Goal: Task Accomplishment & Management: Use online tool/utility

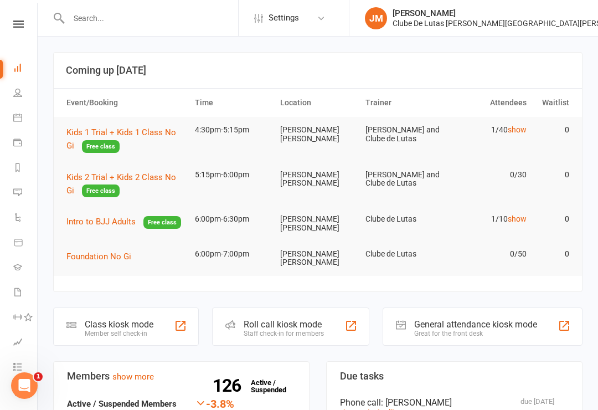
click at [97, 133] on span "Kids 1 Trial + Kids 1 Class No Gi" at bounding box center [121, 138] width 110 height 23
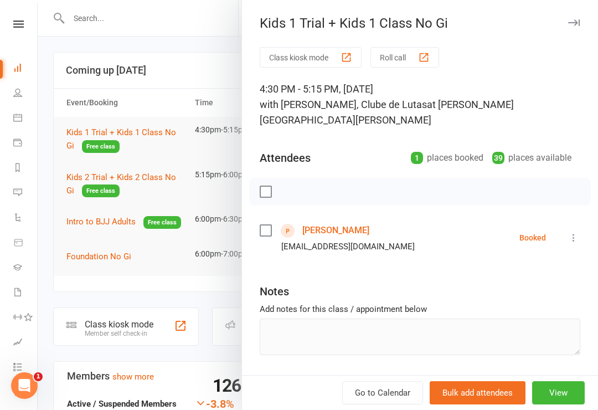
click at [314, 54] on button "Class kiosk mode" at bounding box center [311, 57] width 102 height 20
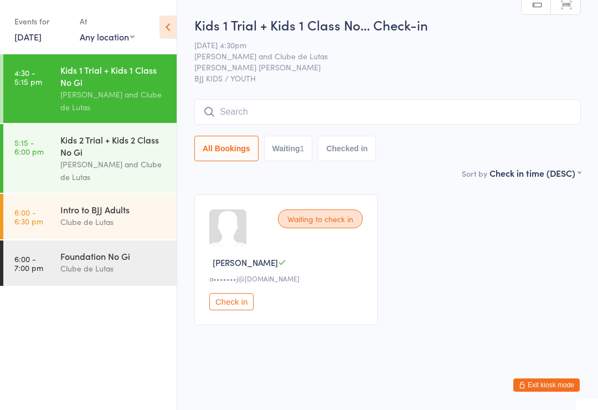
scroll to position [2, 0]
click at [278, 118] on input "search" at bounding box center [387, 111] width 387 height 25
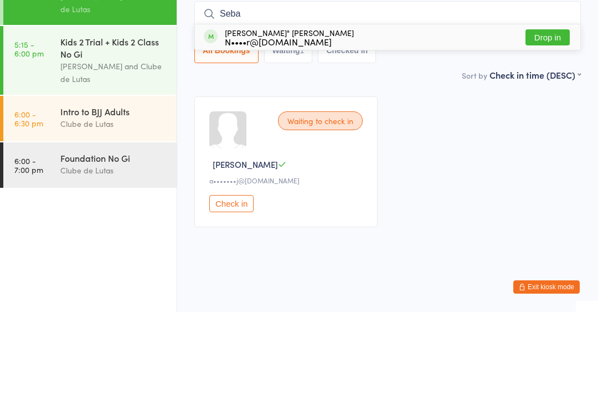
type input "Seba"
click at [545, 127] on button "Drop in" at bounding box center [548, 135] width 44 height 16
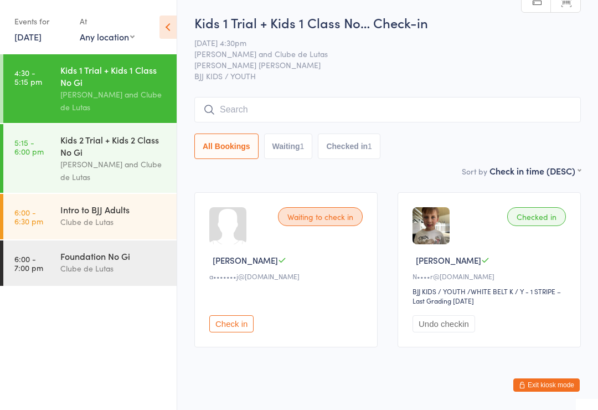
click at [263, 103] on input "search" at bounding box center [387, 109] width 387 height 25
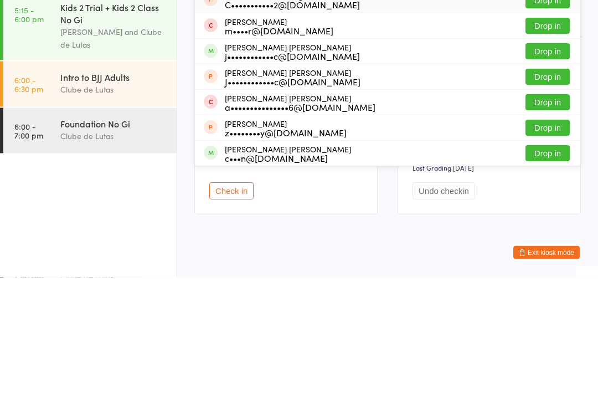
type input "[PERSON_NAME]"
click at [306, 176] on div "[PERSON_NAME] [PERSON_NAME] j••••••••••••c@[DOMAIN_NAME]" at bounding box center [292, 185] width 135 height 18
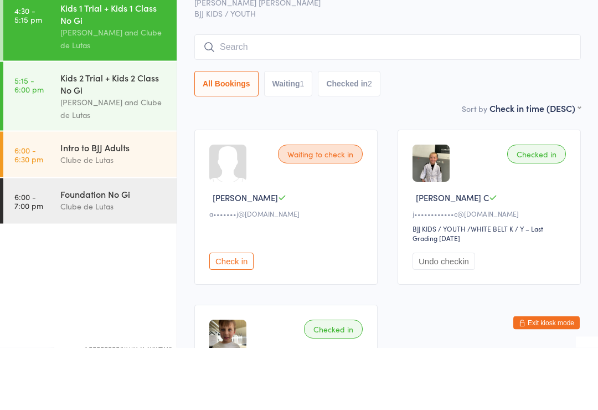
type input "l"
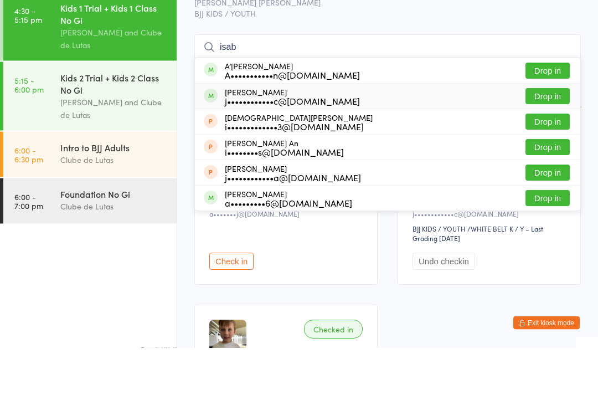
type input "isab"
click at [274, 146] on div "[PERSON_NAME] j••••••••••••c@[DOMAIN_NAME] Drop in" at bounding box center [388, 158] width 386 height 25
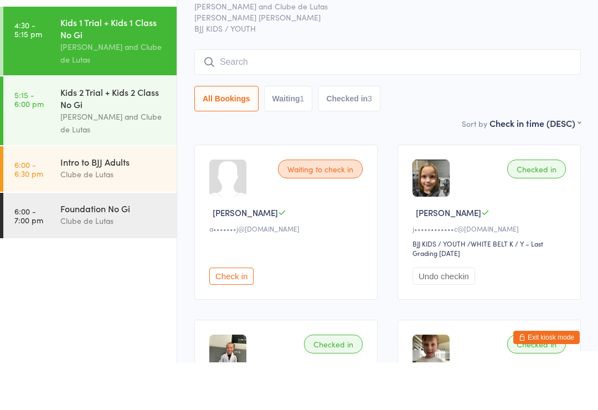
click at [78, 134] on div "Kids 2 Trial + Kids 2 Class No Gi" at bounding box center [113, 146] width 107 height 24
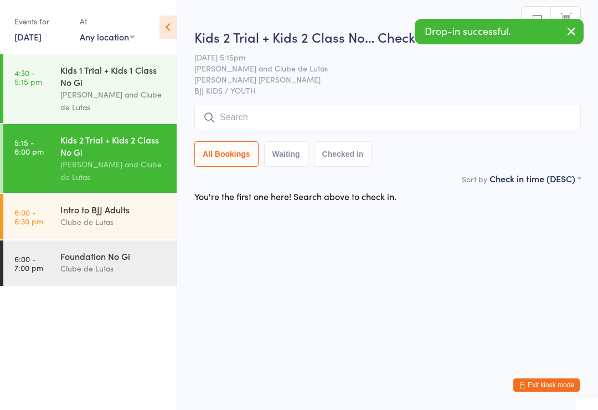
click at [261, 126] on input "search" at bounding box center [387, 117] width 387 height 25
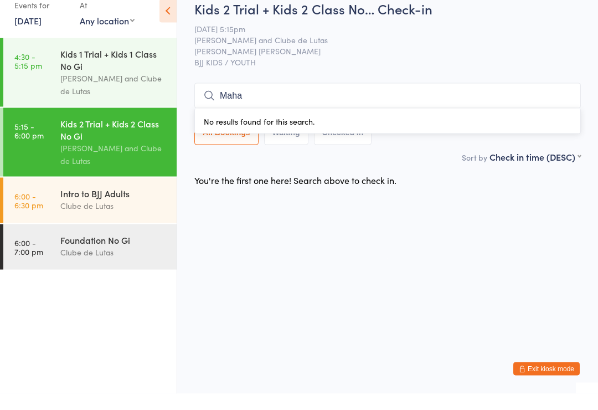
type input "Maha"
click at [299, 61] on span "[PERSON_NAME] [PERSON_NAME]" at bounding box center [378, 66] width 369 height 11
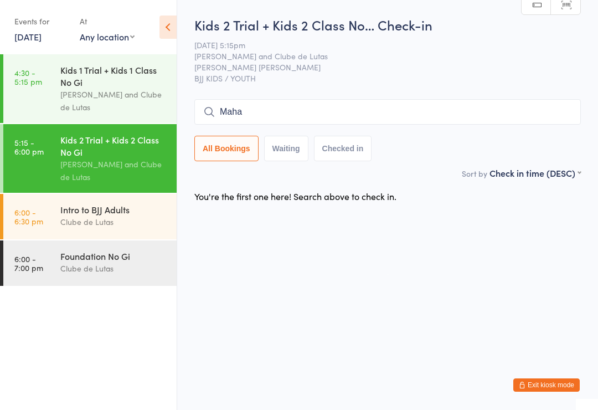
click at [455, 110] on input "Maha" at bounding box center [387, 111] width 387 height 25
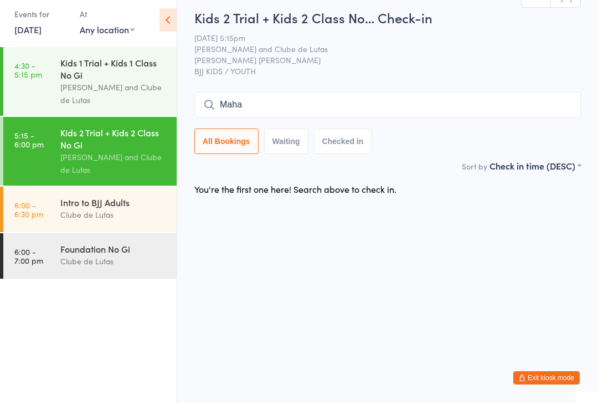
click at [76, 64] on div "Kids 1 Trial + Kids 1 Class No Gi" at bounding box center [113, 76] width 107 height 24
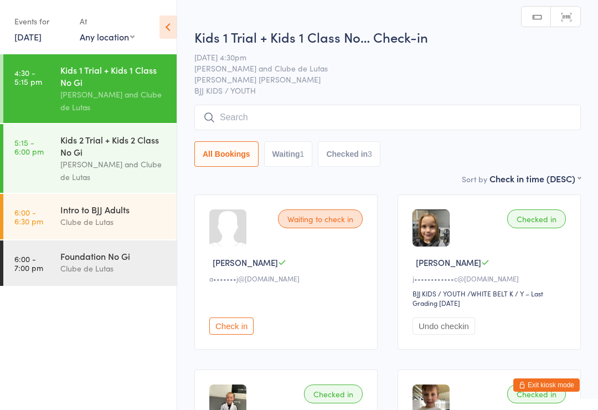
click at [335, 121] on input "search" at bounding box center [387, 117] width 387 height 25
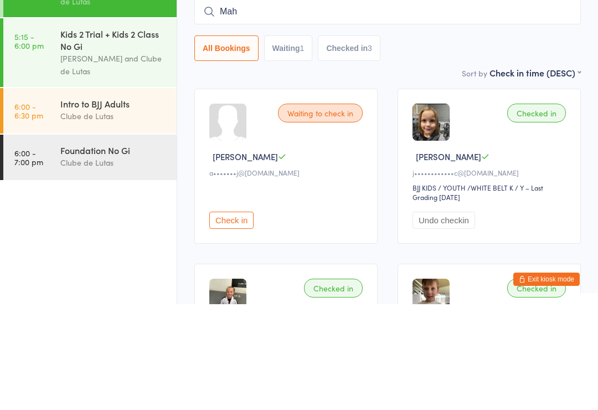
type input "Maha"
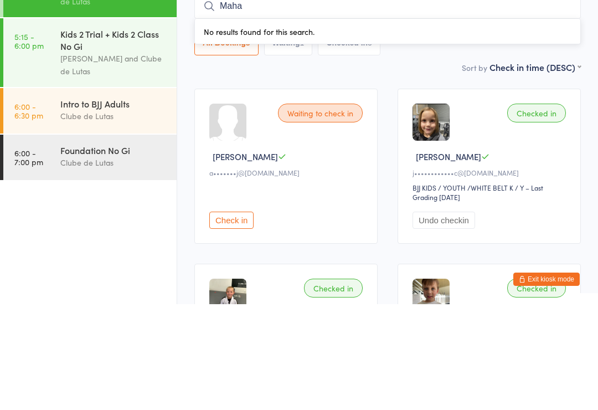
click at [85, 158] on div "[PERSON_NAME] and Clube de Lutas" at bounding box center [113, 170] width 107 height 25
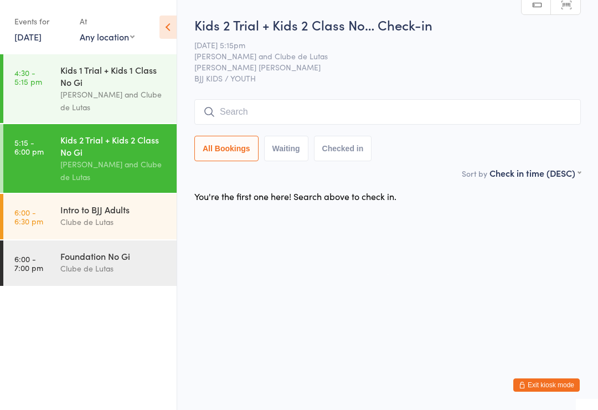
click at [110, 262] on div "Foundation No Gi" at bounding box center [113, 256] width 107 height 12
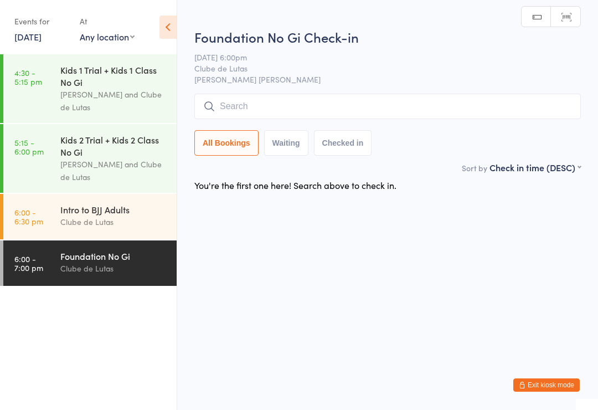
click at [462, 110] on input "search" at bounding box center [387, 106] width 387 height 25
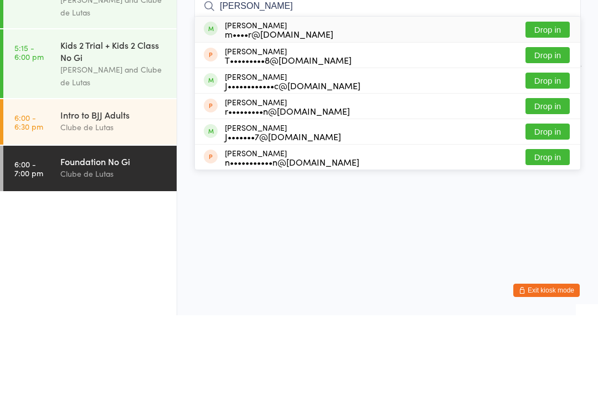
type input "[PERSON_NAME]"
click at [551, 167] on button "Drop in" at bounding box center [548, 175] width 44 height 16
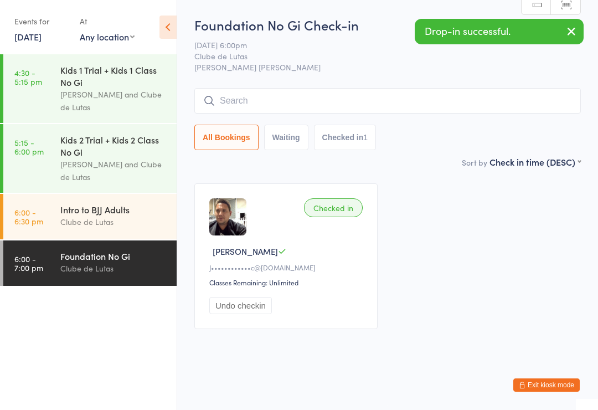
click at [521, 94] on input "search" at bounding box center [387, 100] width 387 height 25
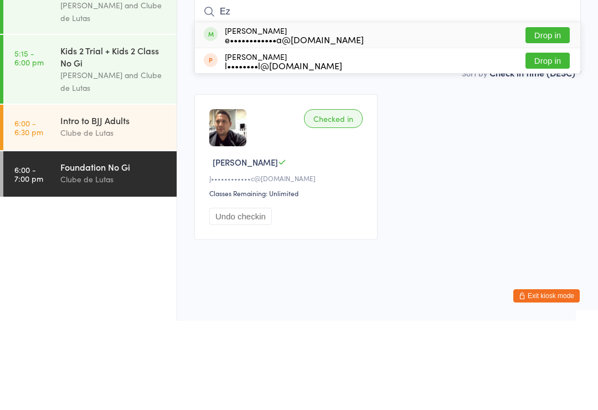
type input "E"
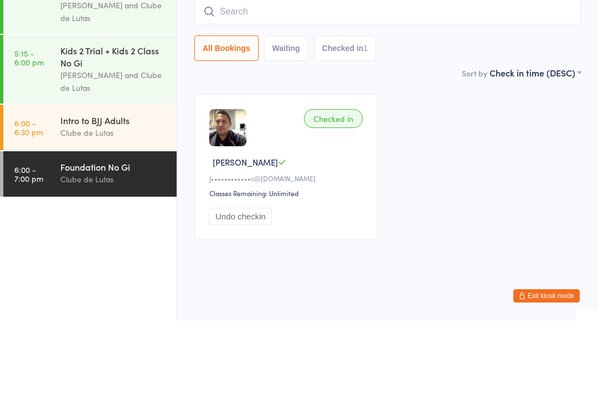
click at [553, 173] on div "Checked in [PERSON_NAME] [PERSON_NAME]••••••••••••c@[DOMAIN_NAME] Classes Remai…" at bounding box center [387, 256] width 407 height 166
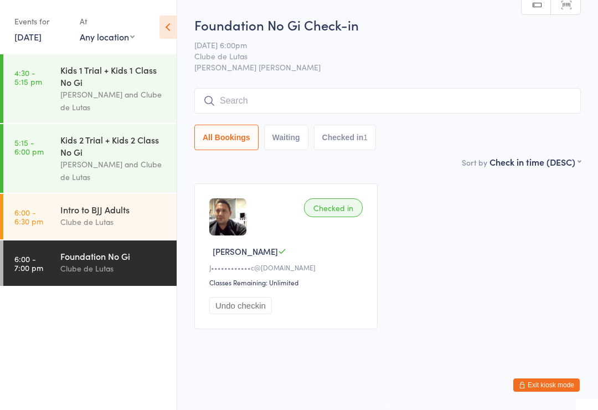
click at [70, 85] on div "Kids 1 Trial + Kids 1 Class No Gi" at bounding box center [113, 76] width 107 height 24
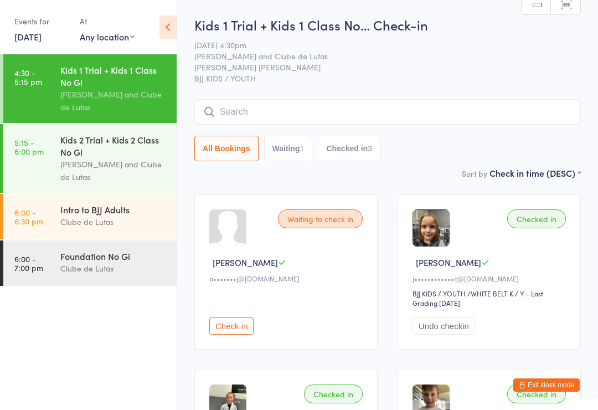
click at [253, 104] on input "search" at bounding box center [387, 111] width 387 height 25
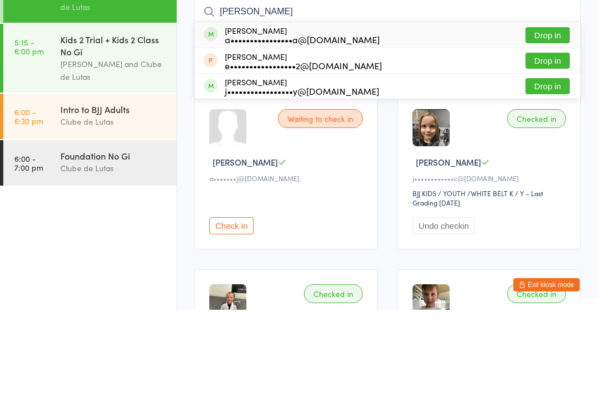
type input "[PERSON_NAME]"
click at [556, 127] on button "Drop in" at bounding box center [548, 135] width 44 height 16
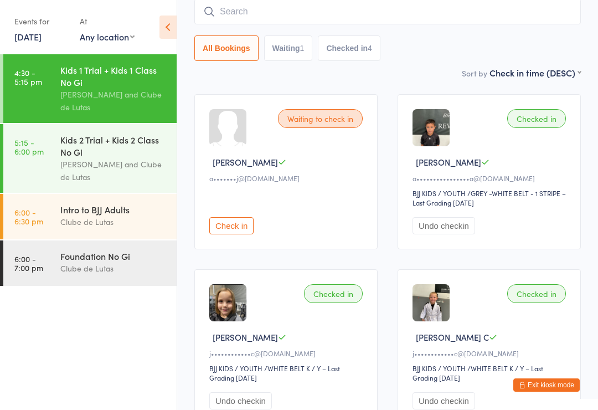
scroll to position [96, 0]
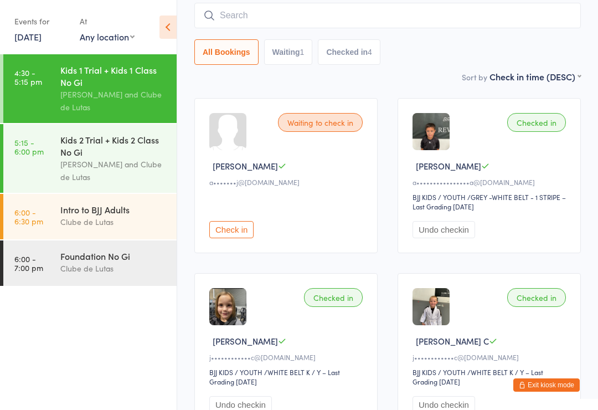
click at [258, 13] on input "search" at bounding box center [387, 15] width 387 height 25
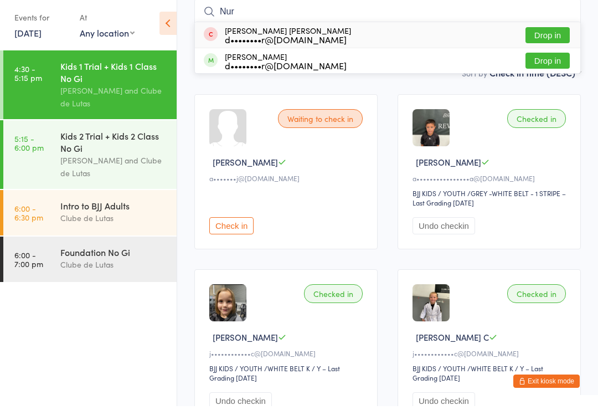
type input "Nur"
click at [548, 57] on button "Drop in" at bounding box center [548, 65] width 44 height 16
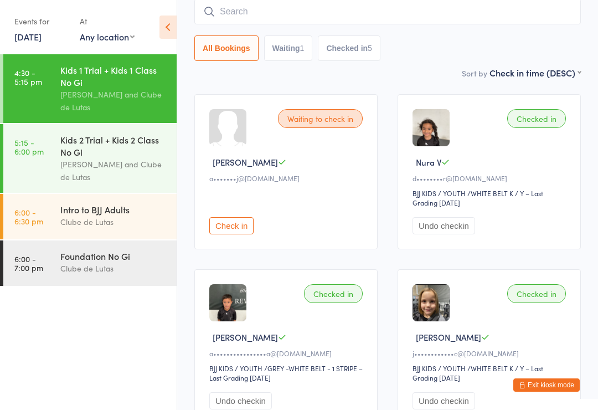
click at [274, 7] on input "search" at bounding box center [387, 11] width 387 height 25
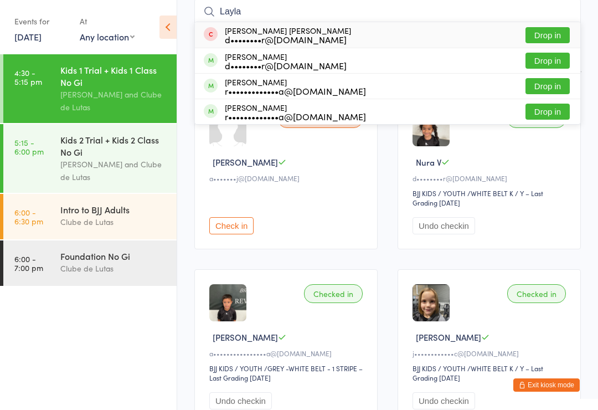
type input "Layla"
click at [538, 57] on button "Drop in" at bounding box center [548, 61] width 44 height 16
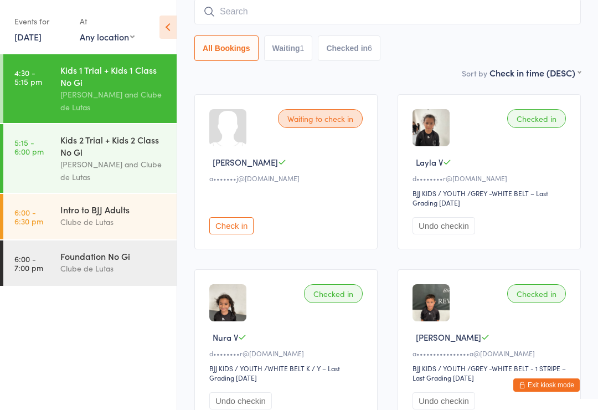
click at [480, 24] on input "search" at bounding box center [387, 11] width 387 height 25
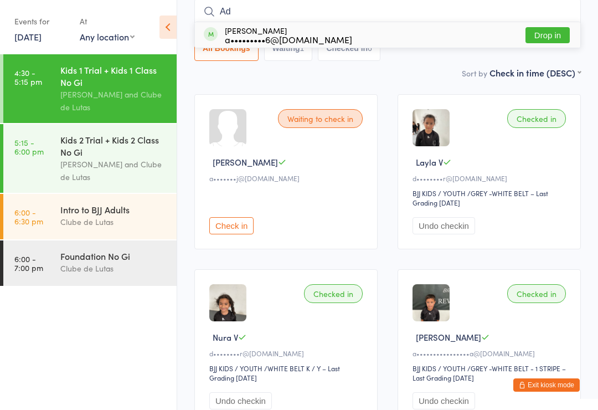
type input "A"
type input "[PERSON_NAME]"
click at [550, 27] on button "Drop in" at bounding box center [548, 35] width 44 height 16
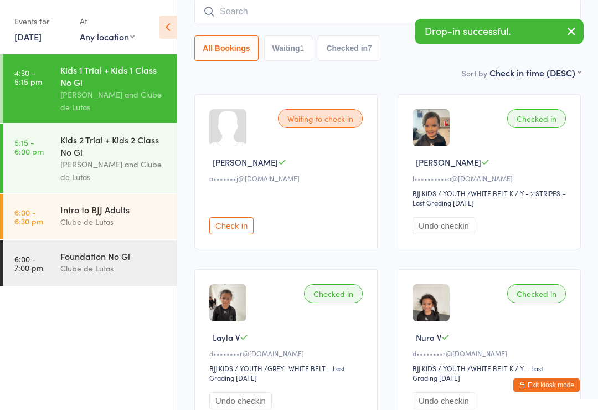
click at [26, 156] on time "5:15 - 6:00 pm" at bounding box center [28, 147] width 29 height 18
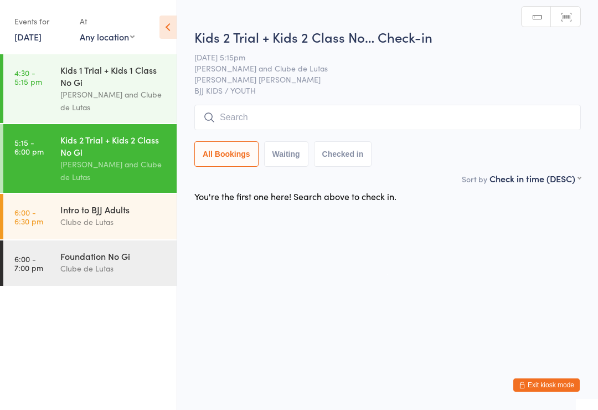
click at [522, 107] on input "search" at bounding box center [387, 117] width 387 height 25
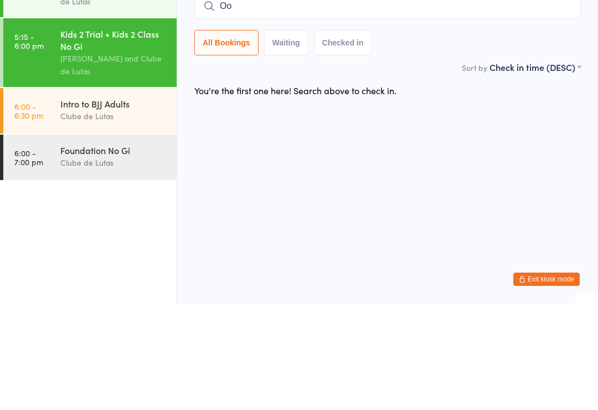
type input "O"
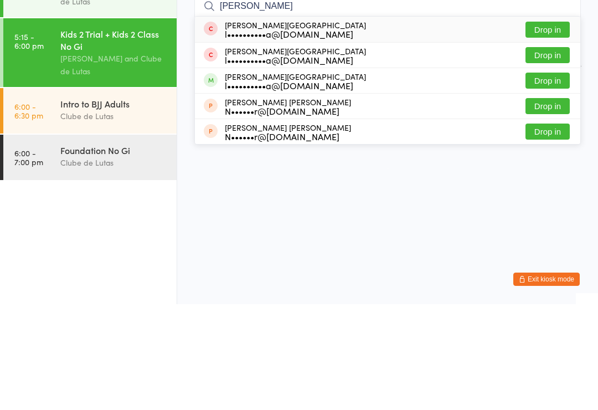
type input "[PERSON_NAME]"
click at [555, 178] on button "Drop in" at bounding box center [548, 186] width 44 height 16
